Goal: Information Seeking & Learning: Learn about a topic

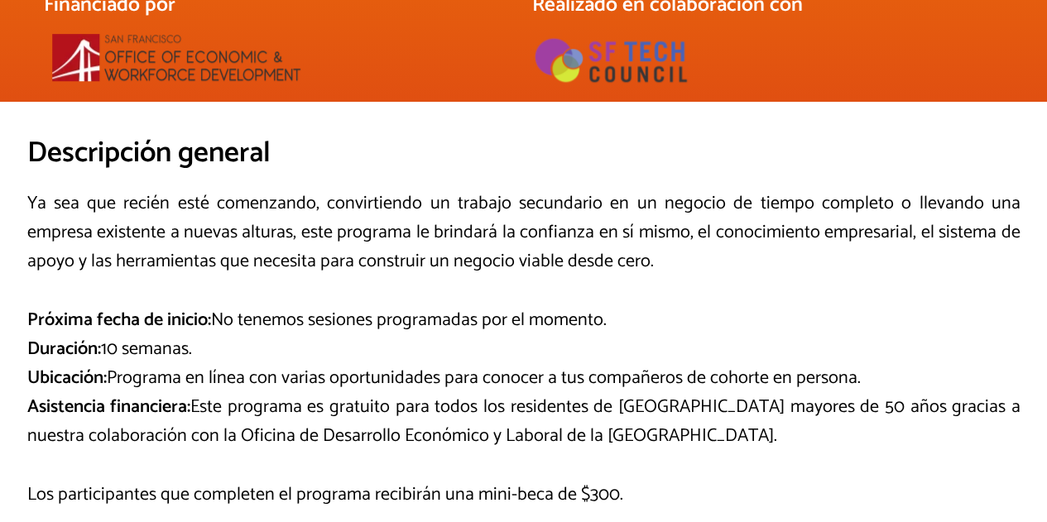
scroll to position [616, 0]
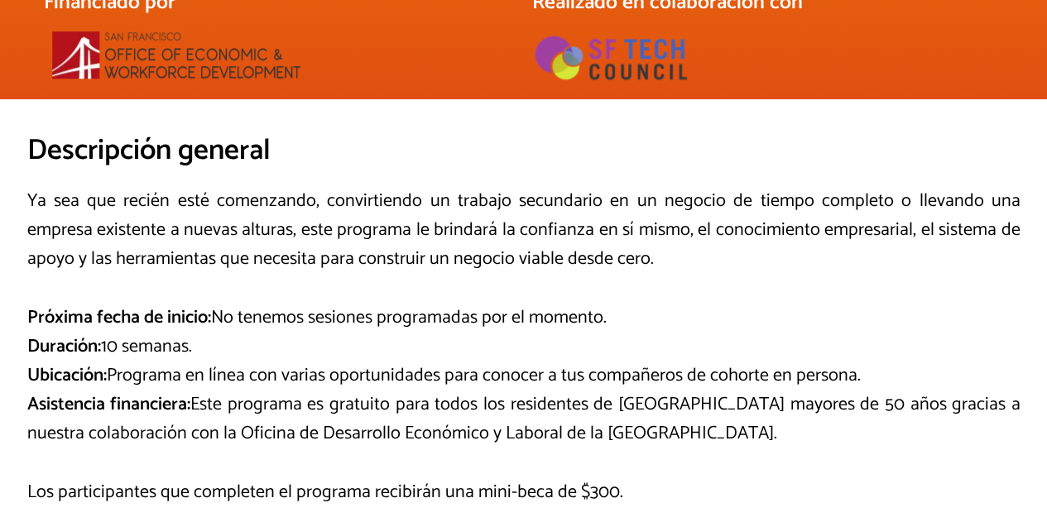
drag, startPoint x: 314, startPoint y: 321, endPoint x: 357, endPoint y: 345, distance: 49.3
click at [357, 345] on p "Próxima fecha de inicio: No tenemos sesiones programadas por el momento. Duraci…" at bounding box center [523, 377] width 993 height 146
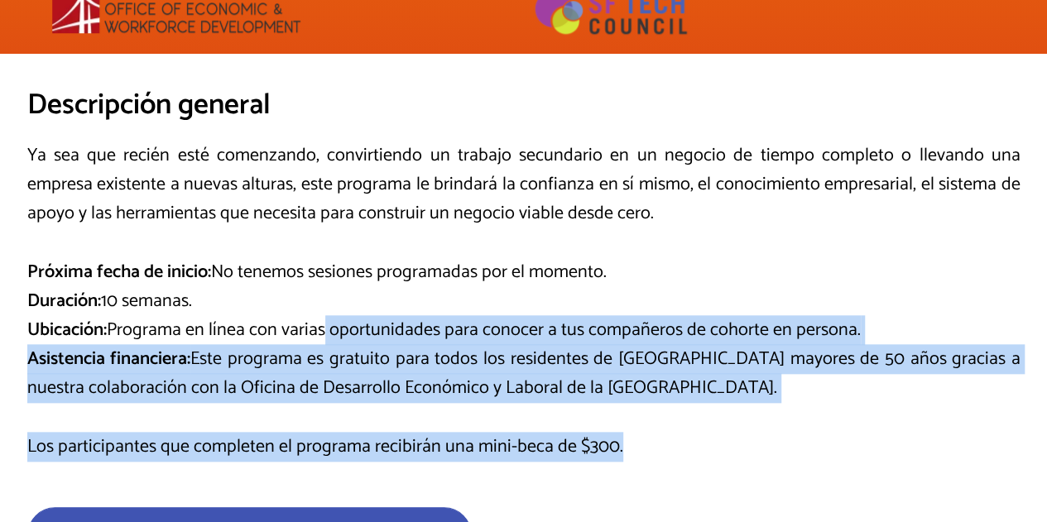
drag, startPoint x: 323, startPoint y: 327, endPoint x: 630, endPoint y: 420, distance: 321.7
click at [630, 420] on div "Ya sea que recién esté comenzando, convirtiendo un trabajo secundario en un neg…" at bounding box center [523, 301] width 993 height 320
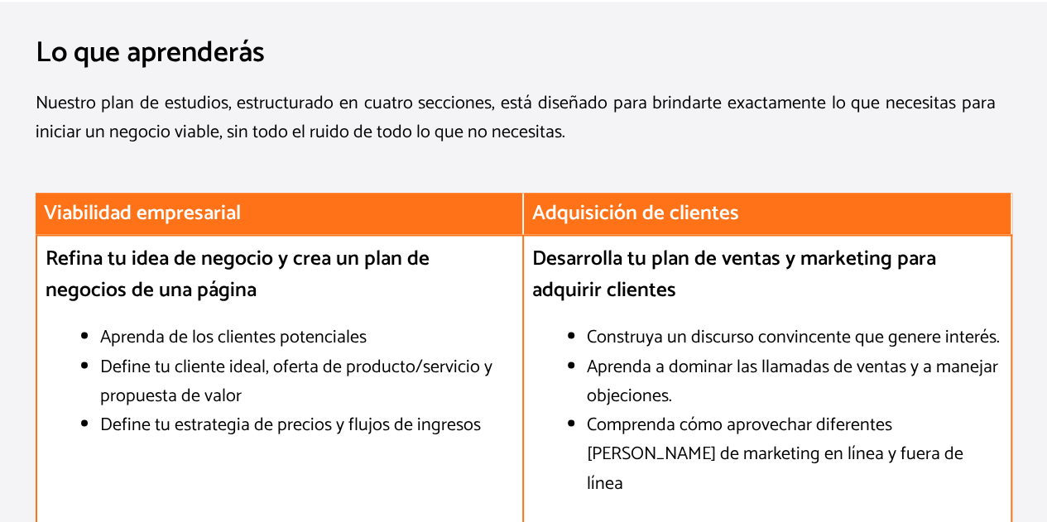
scroll to position [1239, 0]
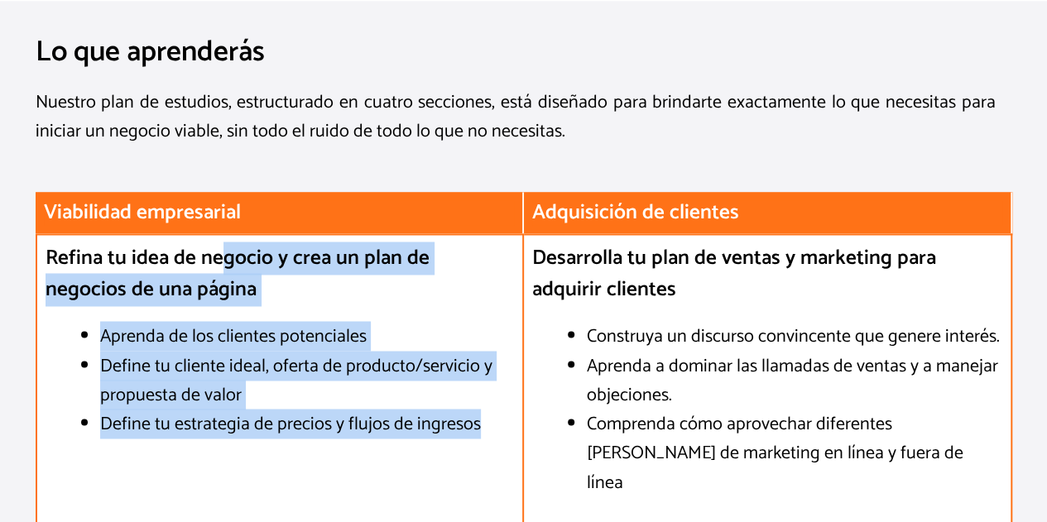
drag, startPoint x: 219, startPoint y: 259, endPoint x: 488, endPoint y: 432, distance: 319.7
click at [488, 432] on div "Refina tu idea de negocio y crea un plan de negocios de una página Aprenda de l…" at bounding box center [280, 383] width 488 height 300
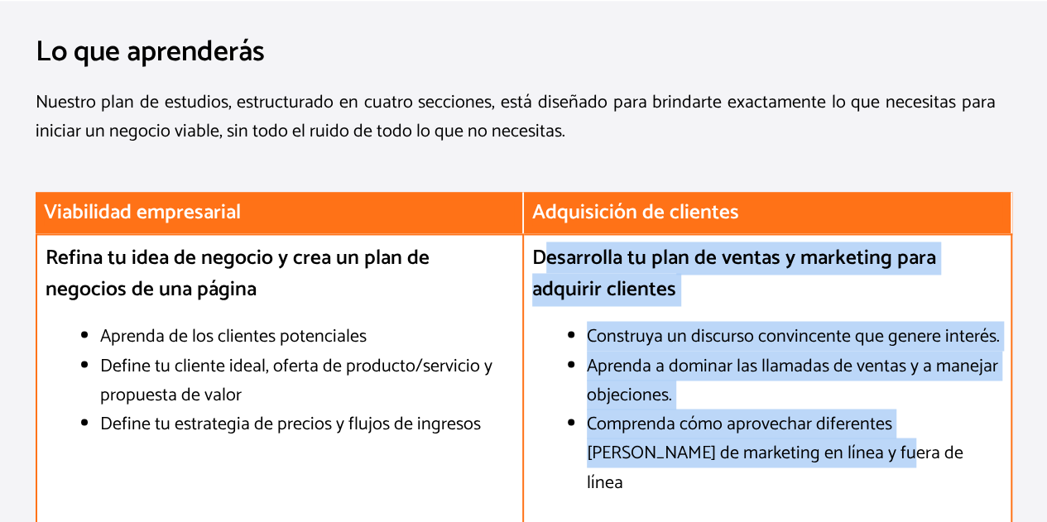
drag, startPoint x: 545, startPoint y: 254, endPoint x: 801, endPoint y: 448, distance: 320.7
click at [801, 448] on div "Desarrolla tu plan de ventas y marketing para adquirir clientes Construya un di…" at bounding box center [768, 383] width 488 height 300
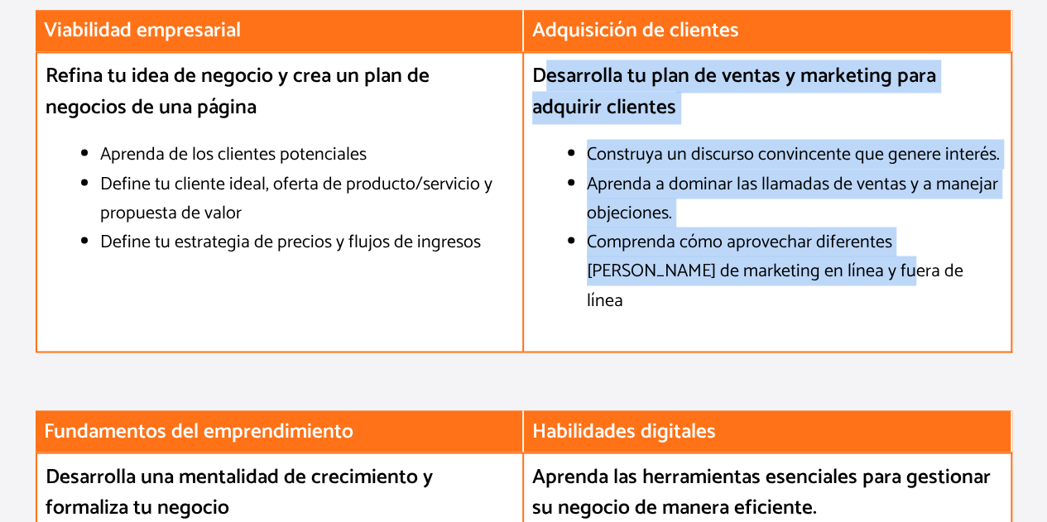
scroll to position [1587, 0]
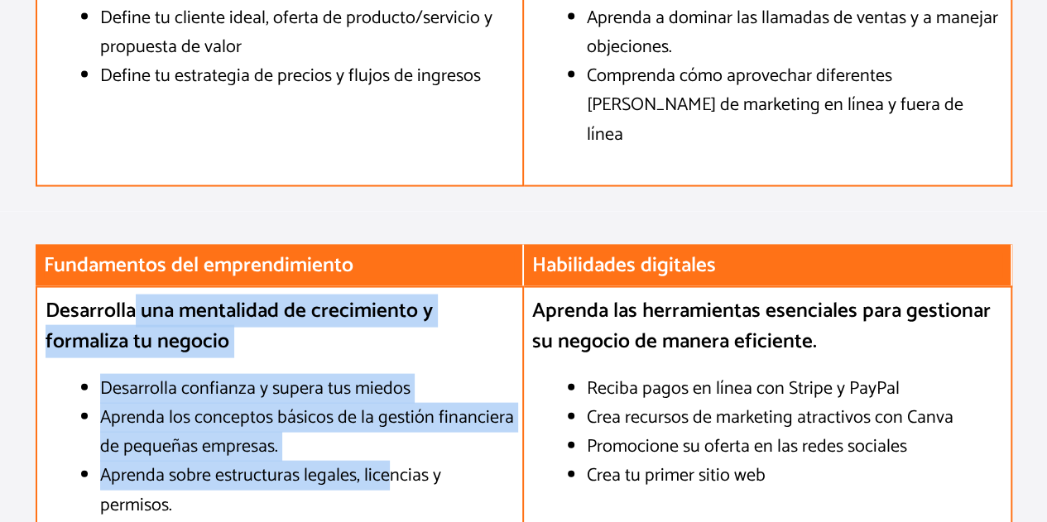
drag, startPoint x: 130, startPoint y: 282, endPoint x: 385, endPoint y: 433, distance: 296.0
click at [385, 433] on div "Desarrolla una mentalidad de crecimiento y formaliza tu negocio Desarrolla conf…" at bounding box center [280, 421] width 488 height 271
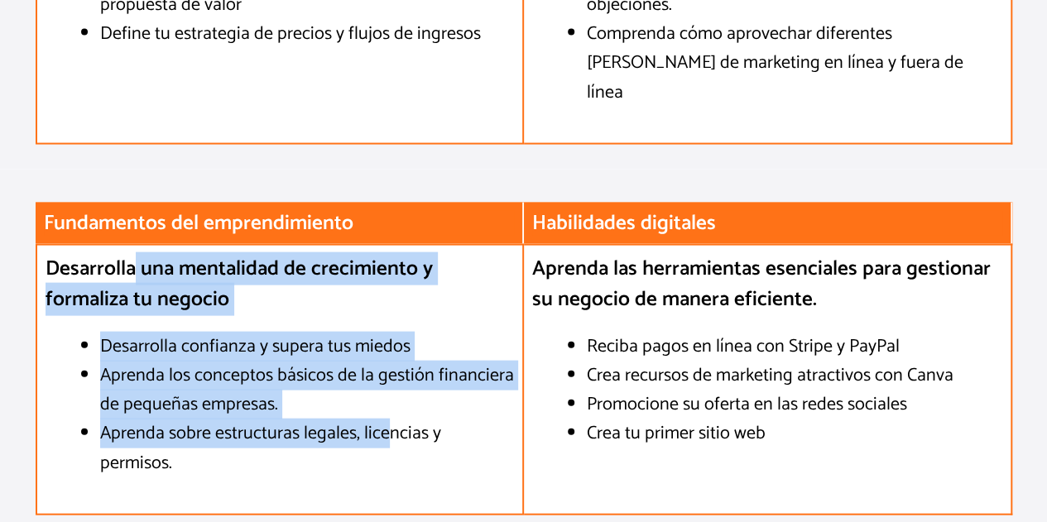
scroll to position [1635, 0]
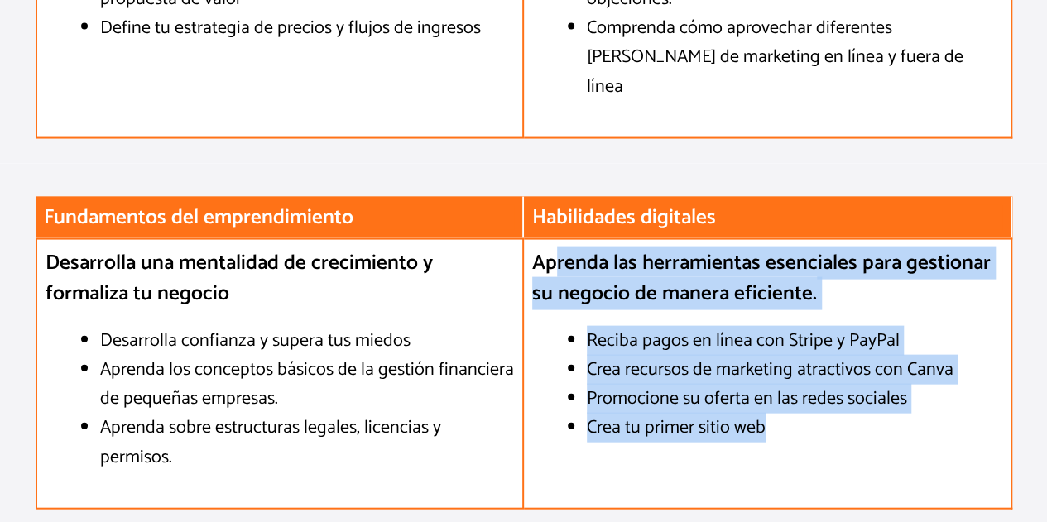
drag, startPoint x: 558, startPoint y: 228, endPoint x: 854, endPoint y: 411, distance: 348.5
click at [854, 411] on div "Aprenda las herramientas esenciales para gestionar su negocio de manera eficien…" at bounding box center [768, 373] width 488 height 271
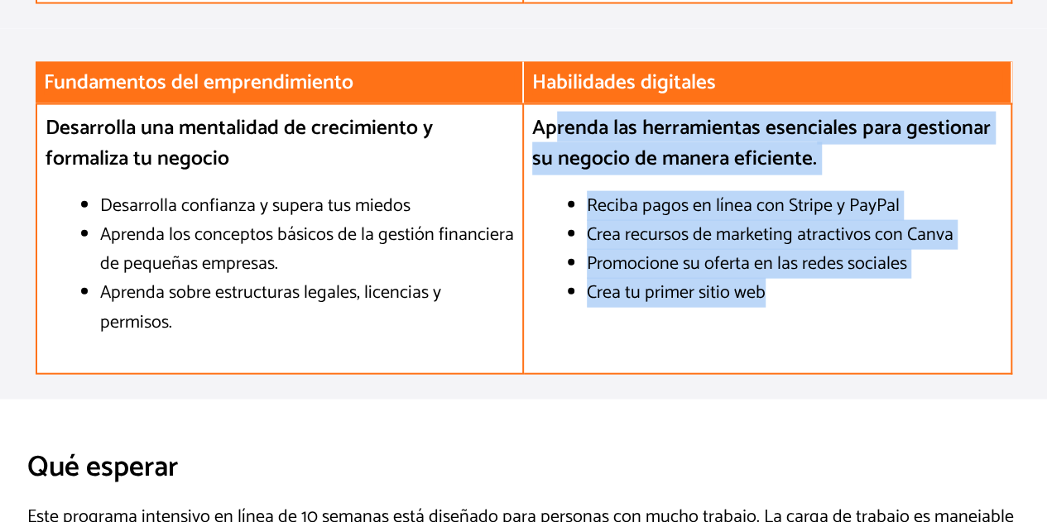
scroll to position [1766, 0]
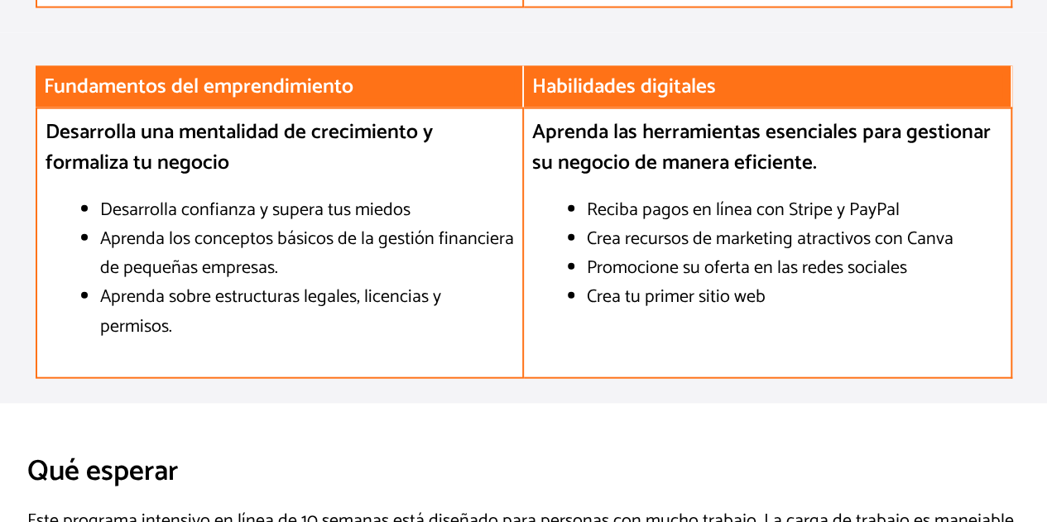
click at [854, 420] on div "Qué esperar" at bounding box center [523, 455] width 993 height 71
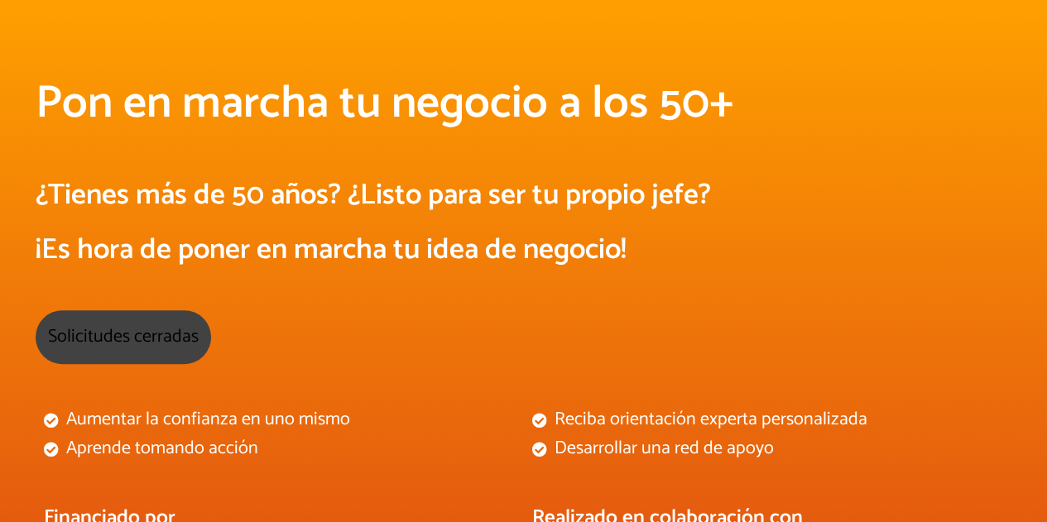
scroll to position [0, 0]
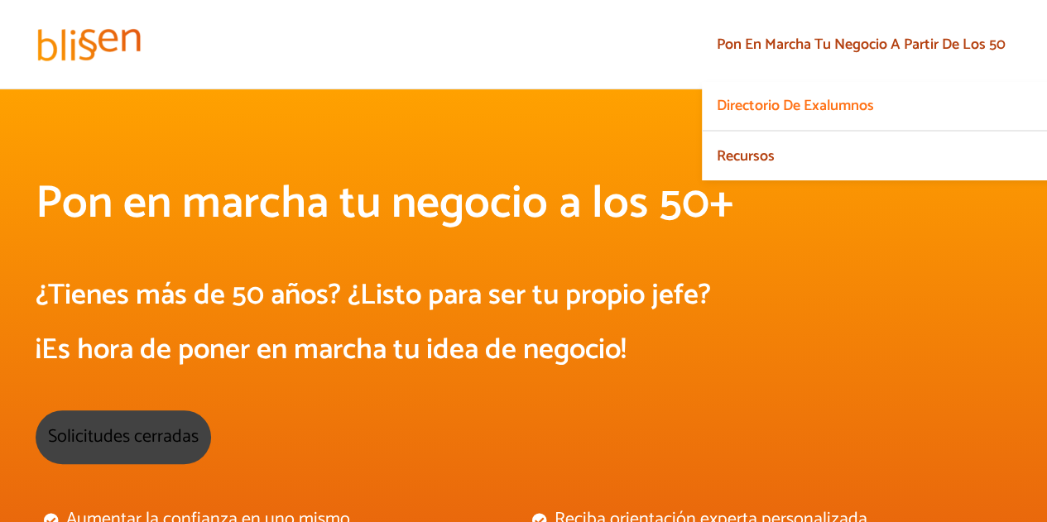
click at [745, 158] on font "Recursos" at bounding box center [745, 156] width 58 height 25
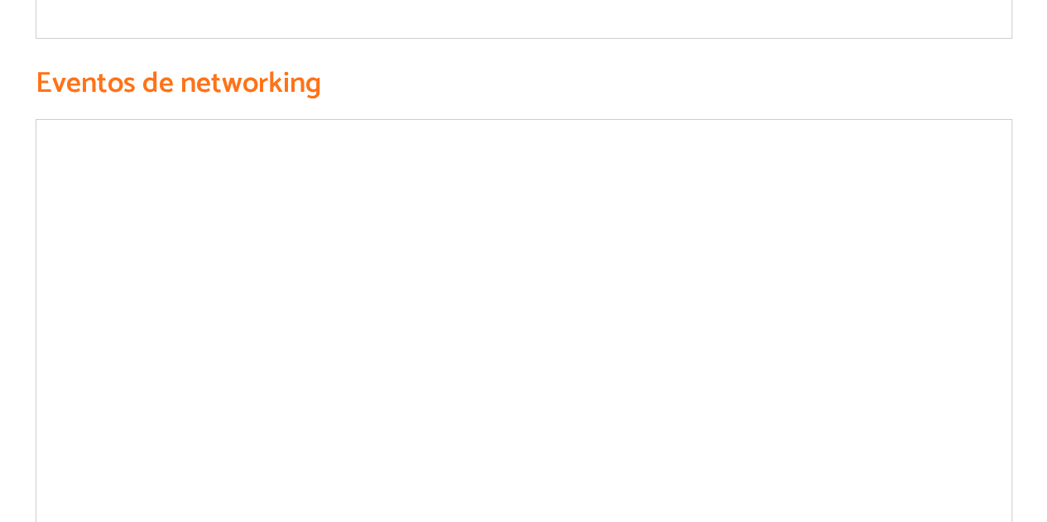
scroll to position [2851, 0]
